Goal: Information Seeking & Learning: Learn about a topic

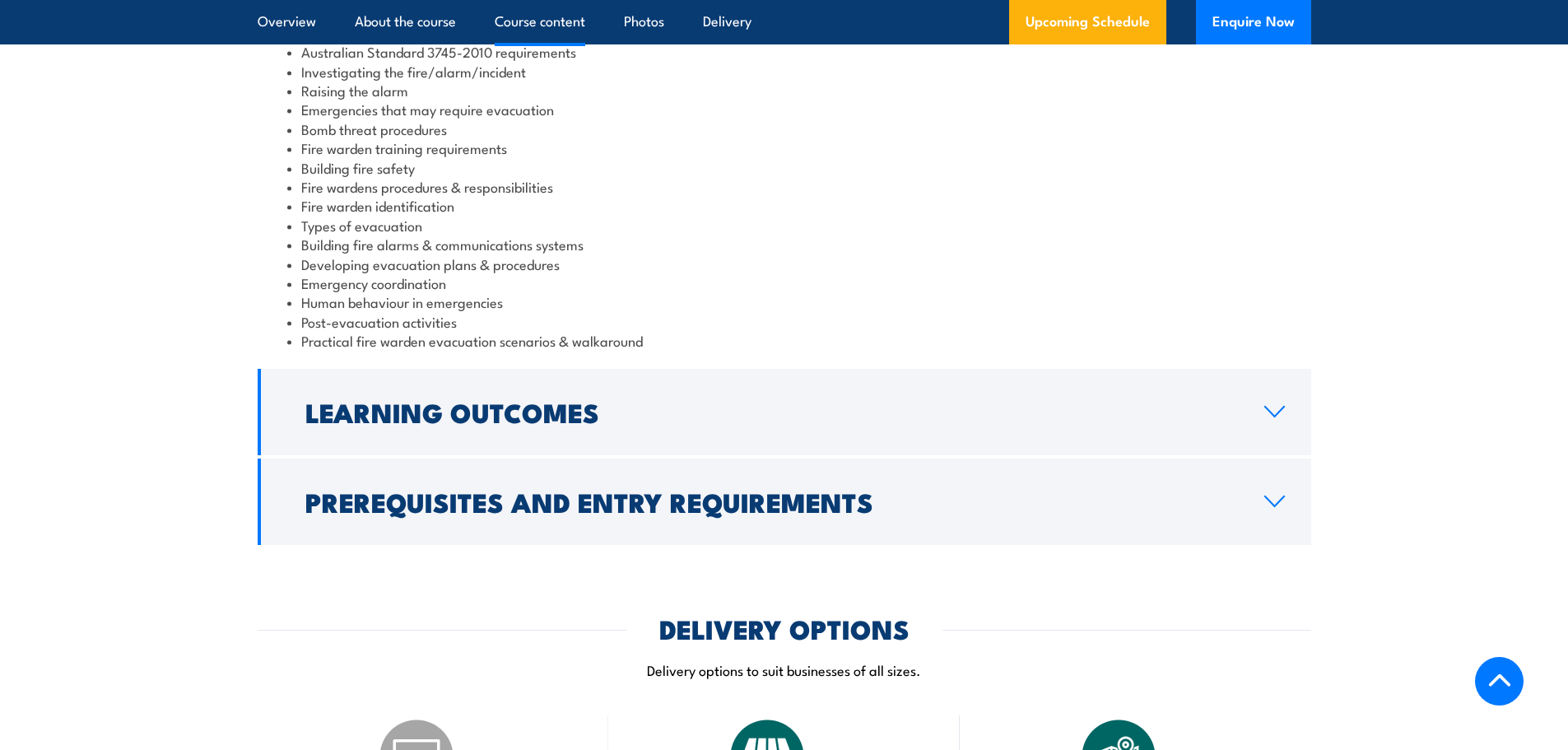
scroll to position [1893, 0]
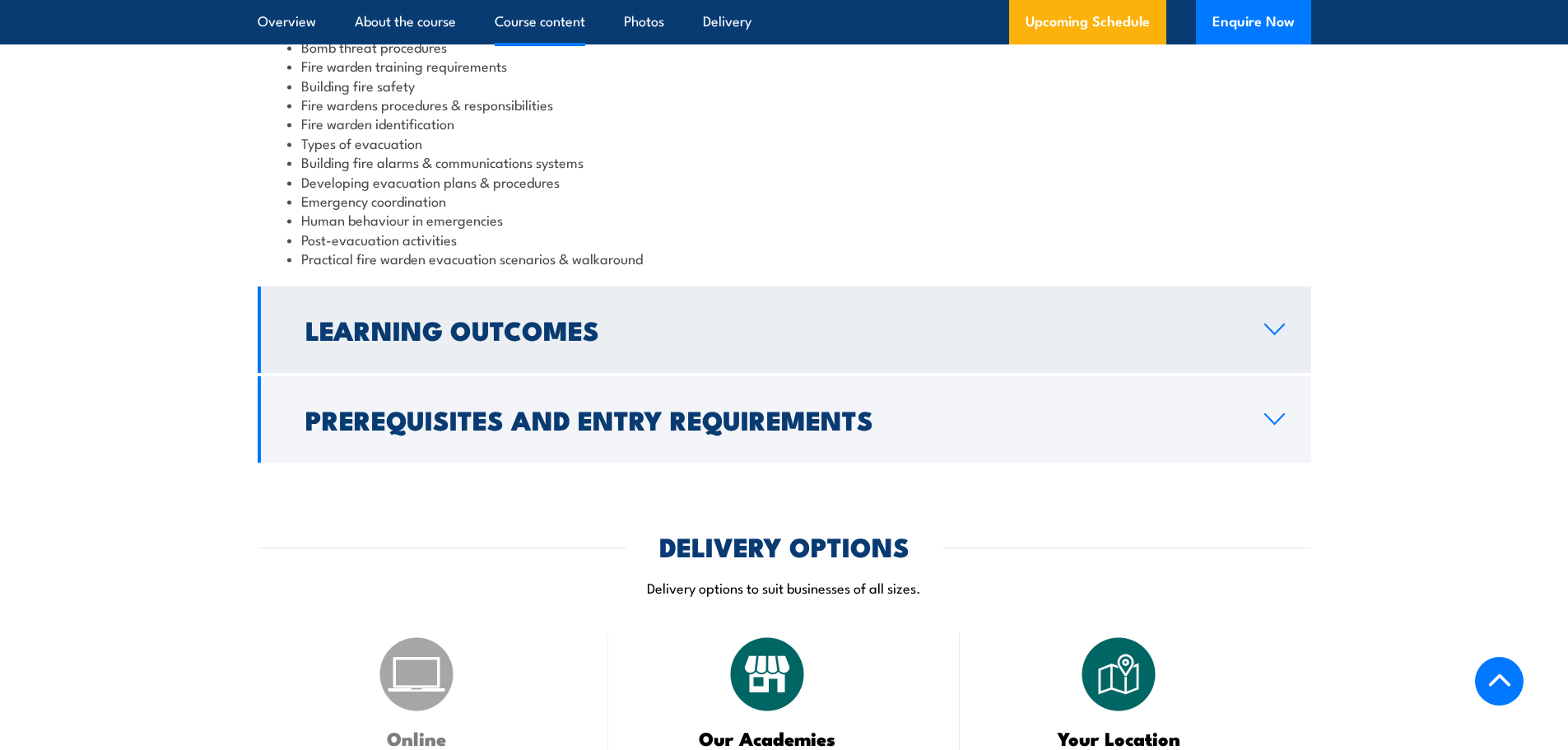
click at [1264, 327] on icon at bounding box center [1275, 328] width 22 height 13
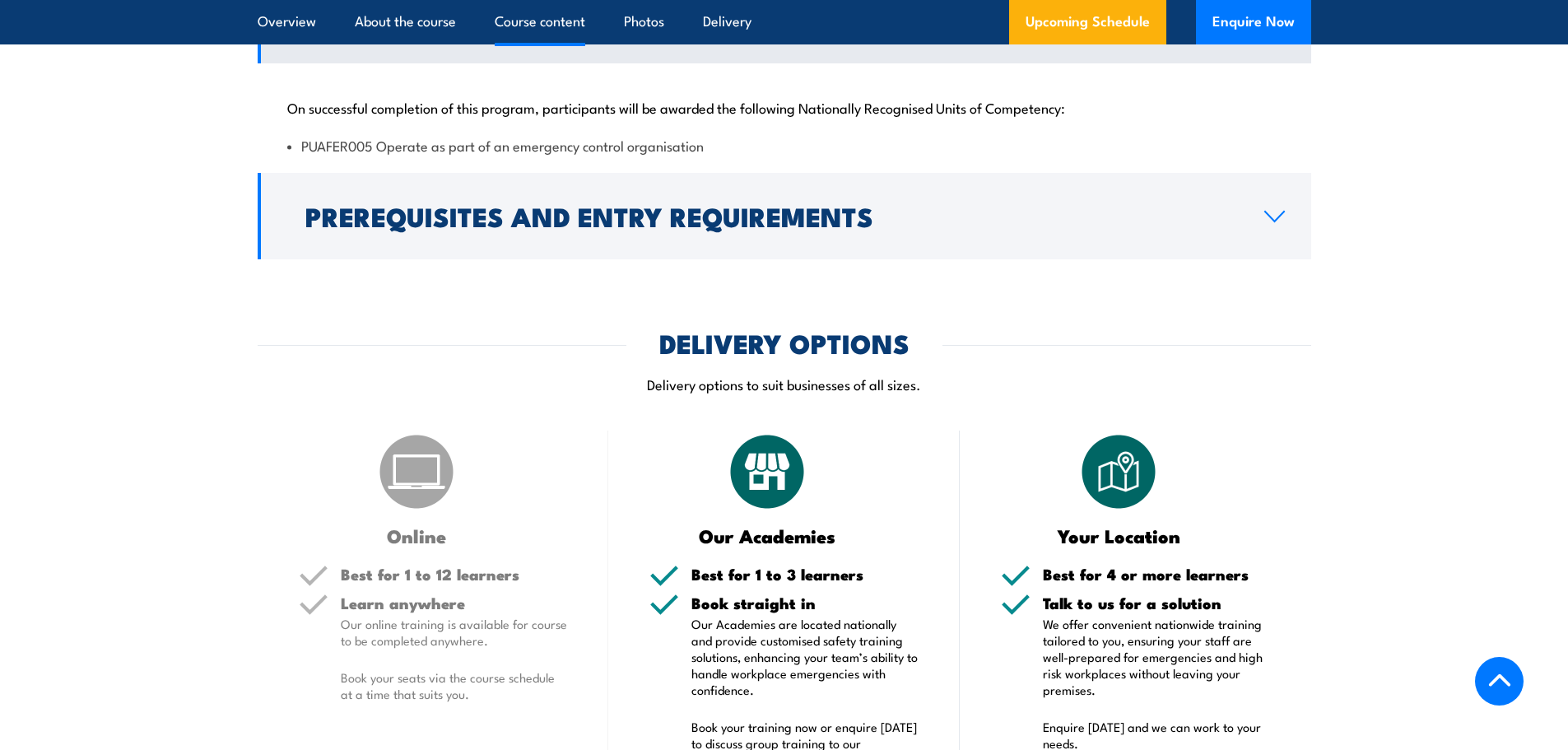
scroll to position [1515, 0]
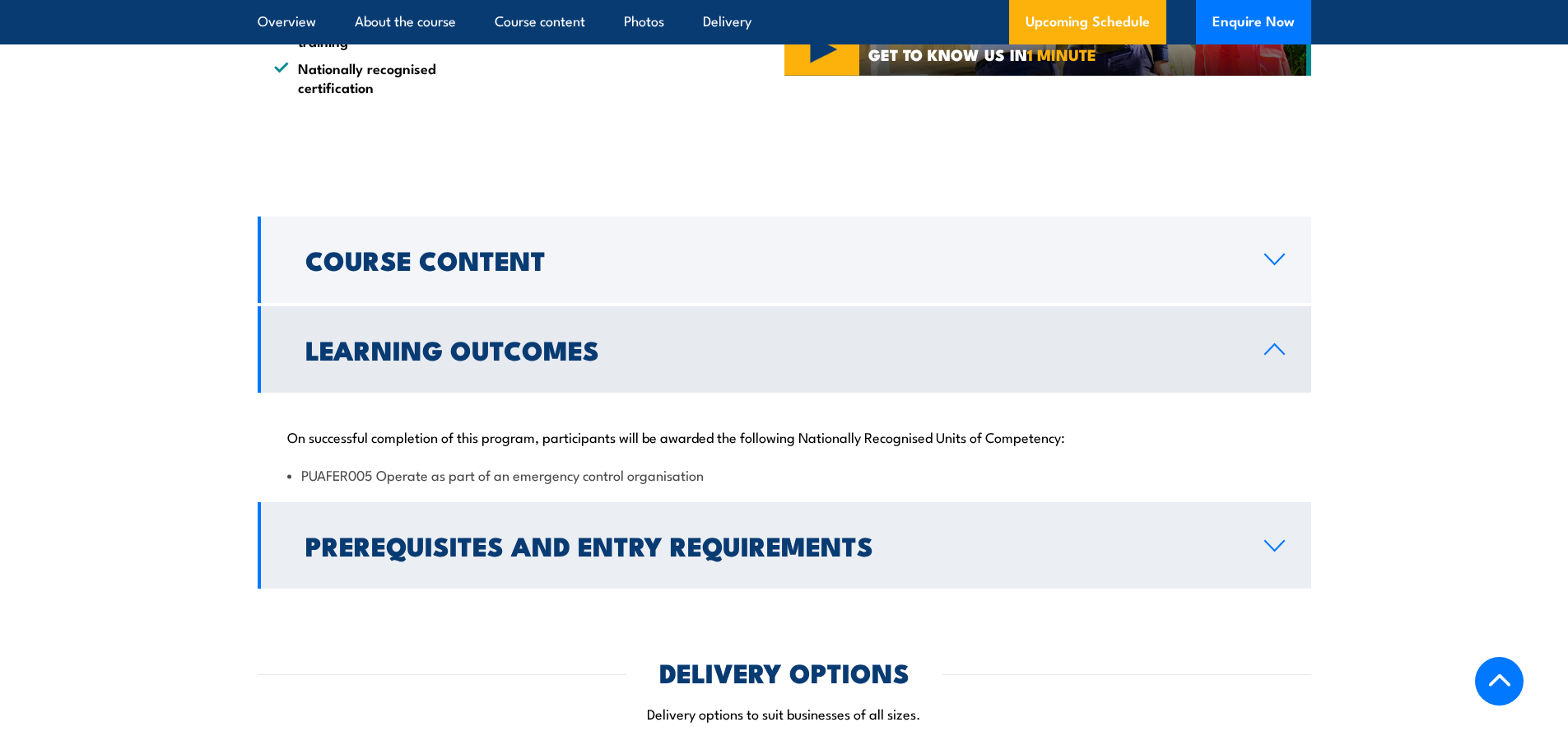
click at [1276, 548] on icon at bounding box center [1275, 546] width 19 height 10
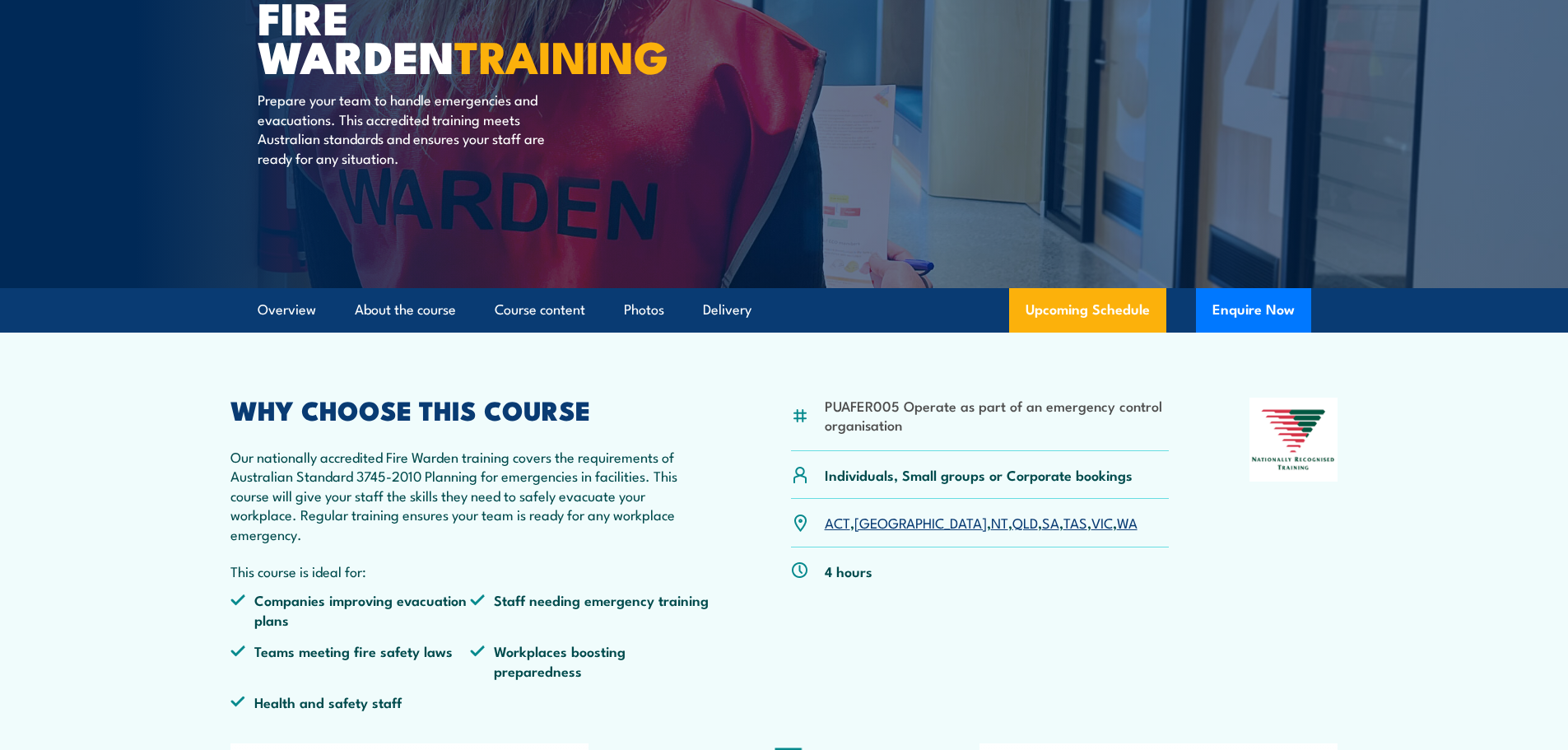
scroll to position [85, 0]
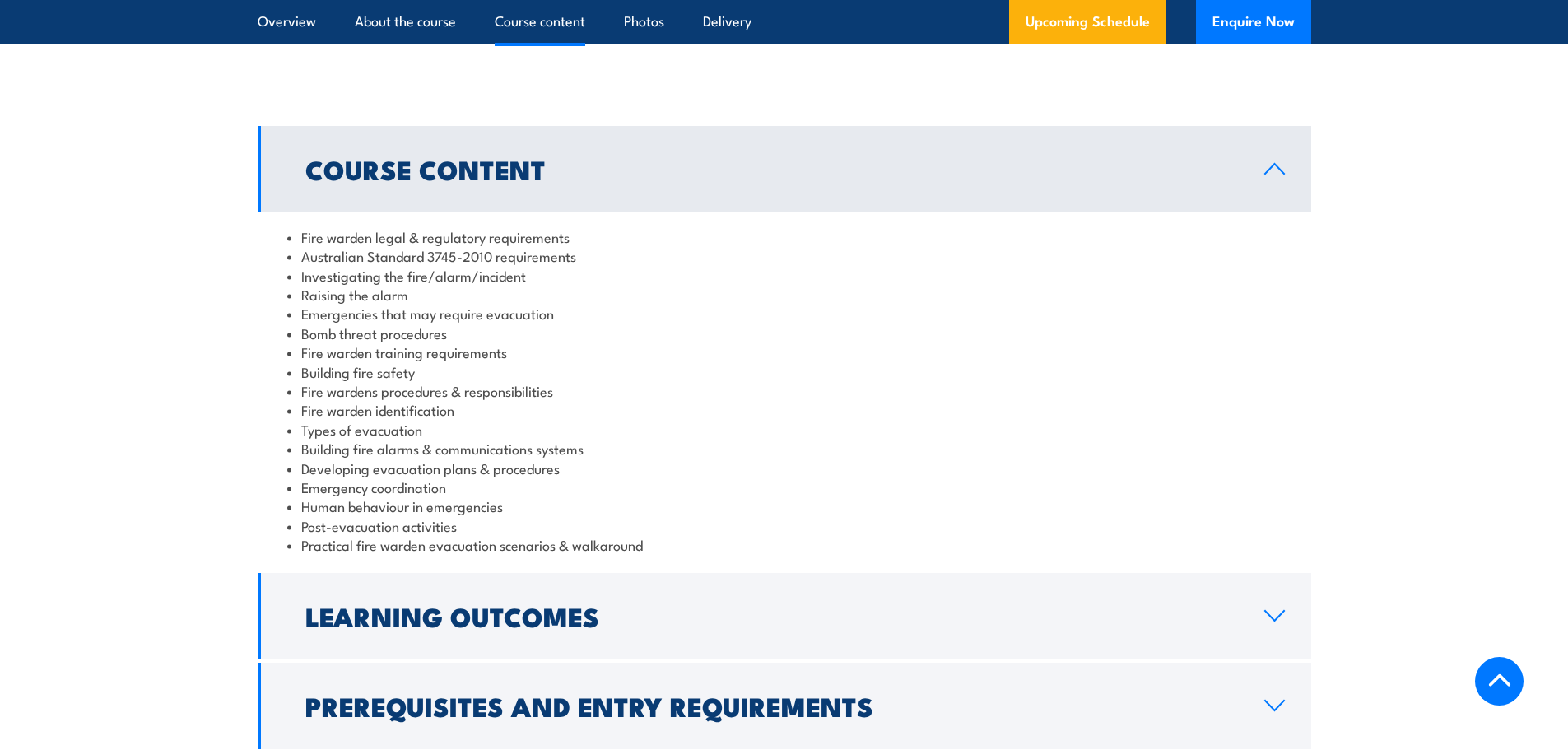
scroll to position [1646, 0]
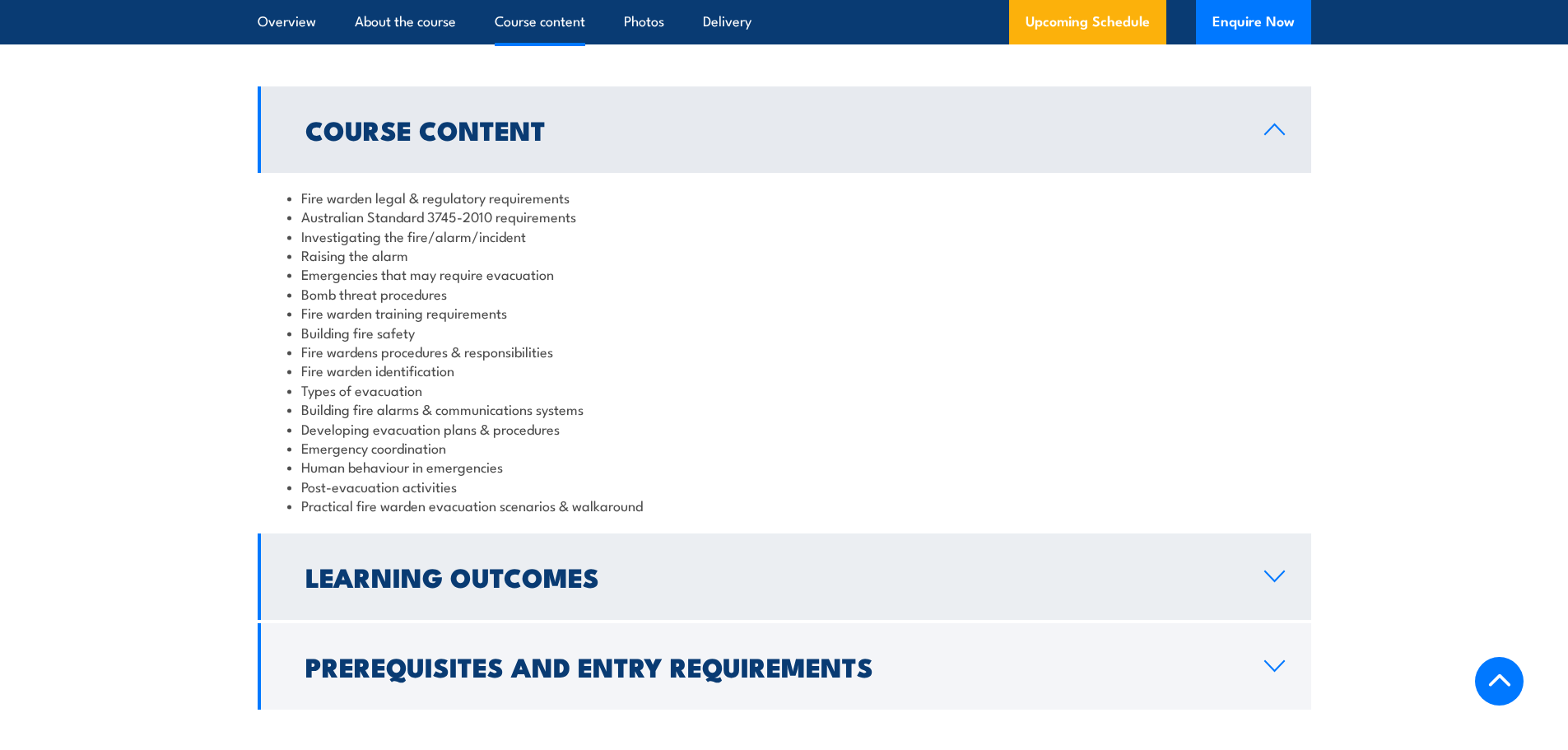
click at [480, 598] on link "Learning Outcomes" at bounding box center [784, 576] width 1054 height 87
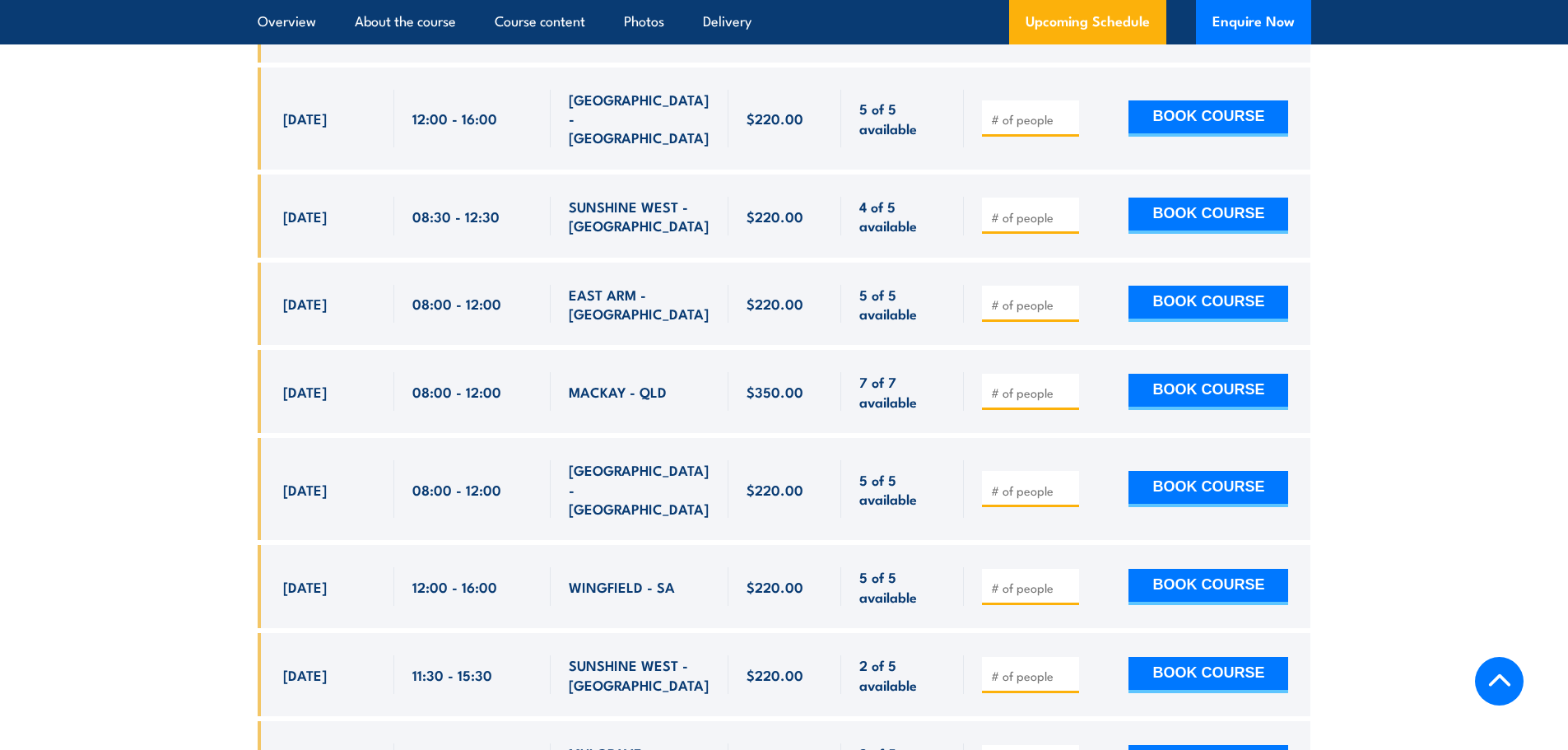
scroll to position [7818, 0]
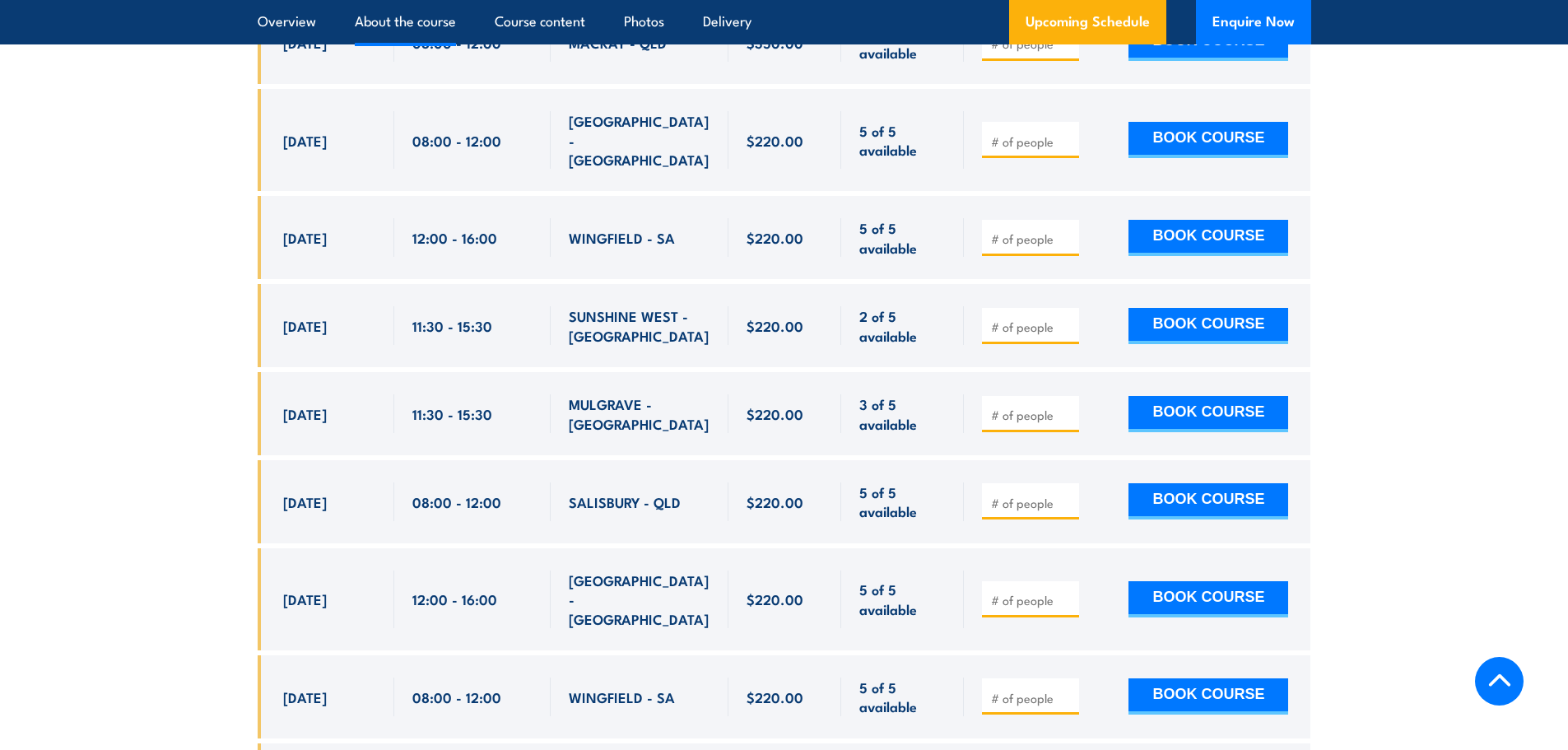
click at [431, 28] on link "About the course" at bounding box center [406, 21] width 101 height 44
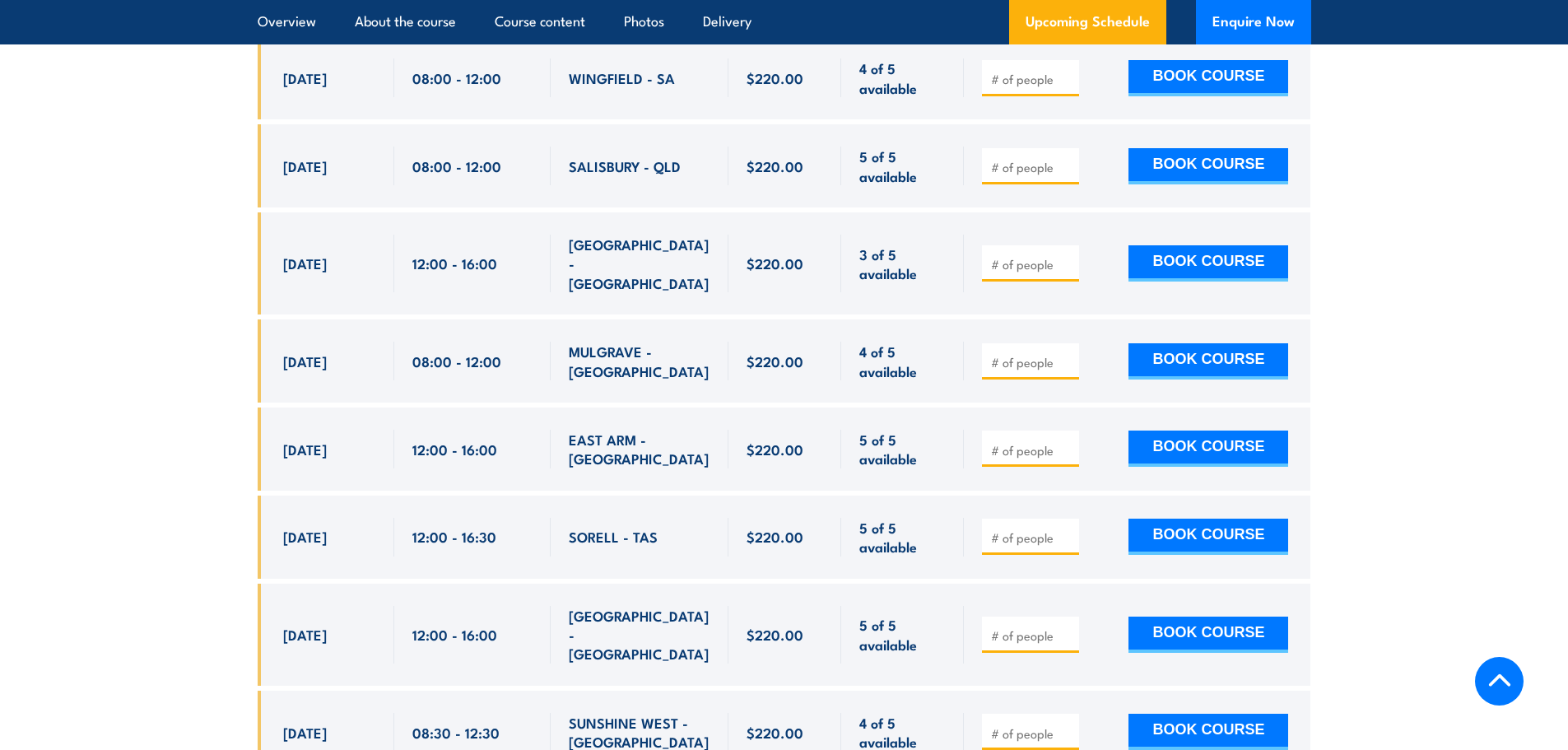
scroll to position [7209, 0]
